Goal: Transaction & Acquisition: Subscribe to service/newsletter

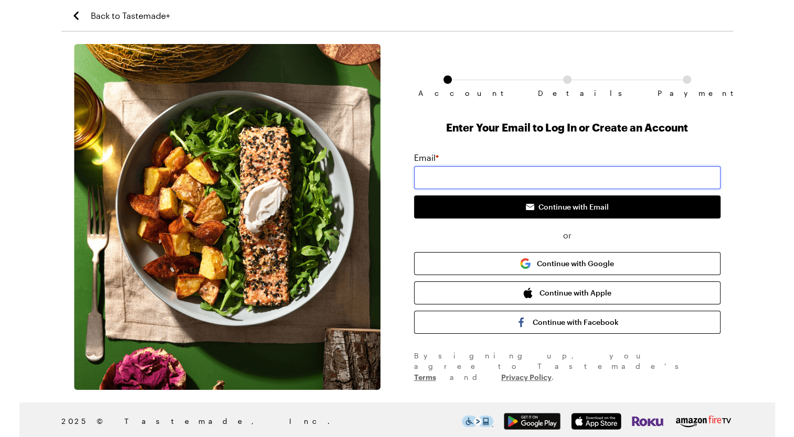
click at [488, 174] on input "email" at bounding box center [567, 177] width 306 height 23
type input "[EMAIL_ADDRESS][DOMAIN_NAME]"
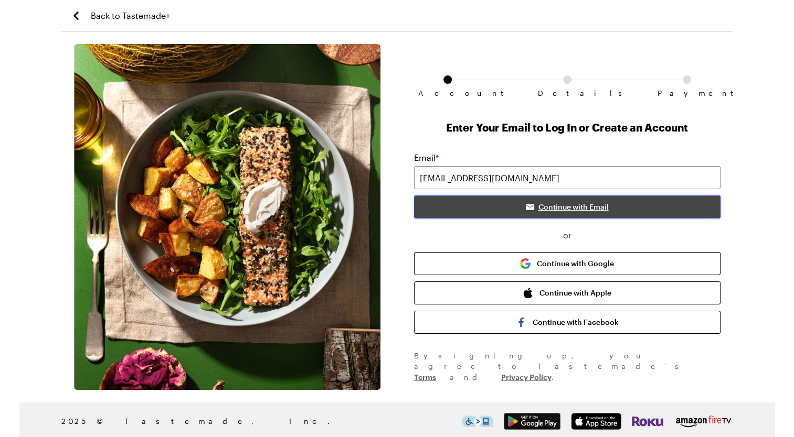
click at [487, 212] on button "Continue with Email" at bounding box center [567, 207] width 306 height 23
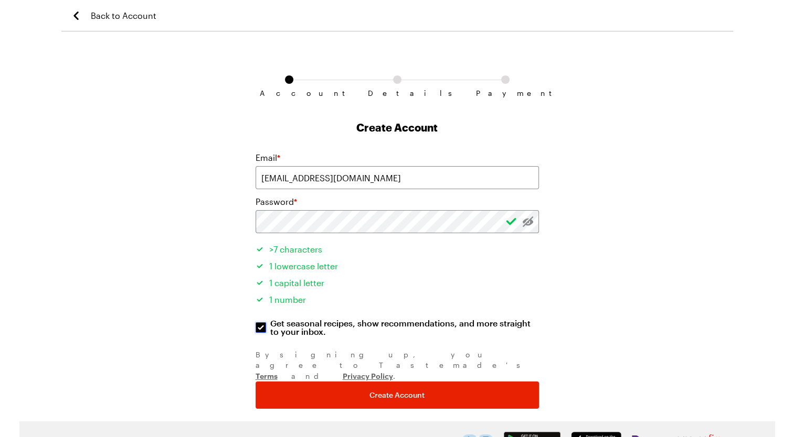
click at [257, 330] on input "Get seasonal recipes, show recommendations, and more straight to your inbox. Ge…" at bounding box center [260, 328] width 10 height 10
checkbox input "false"
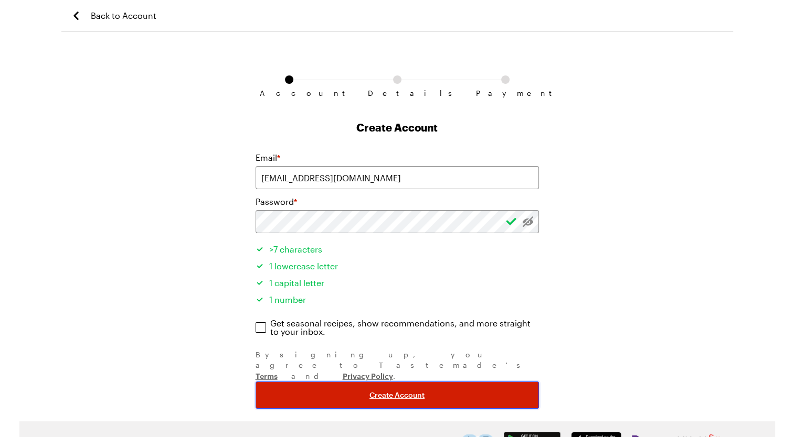
click at [351, 382] on button "Create Account" at bounding box center [396, 395] width 283 height 27
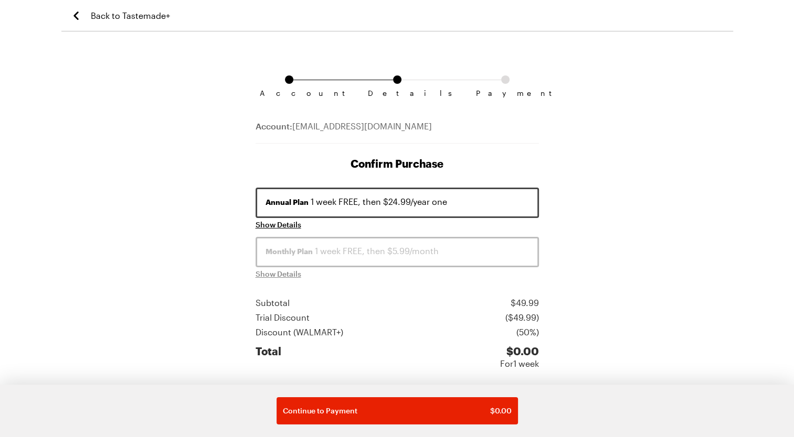
click at [405, 208] on button "Annual Plan 1 week FREE, then $24.99/year one" at bounding box center [396, 203] width 283 height 30
click at [292, 226] on span "Show Details" at bounding box center [278, 225] width 46 height 10
